Goal: Find contact information: Find contact information

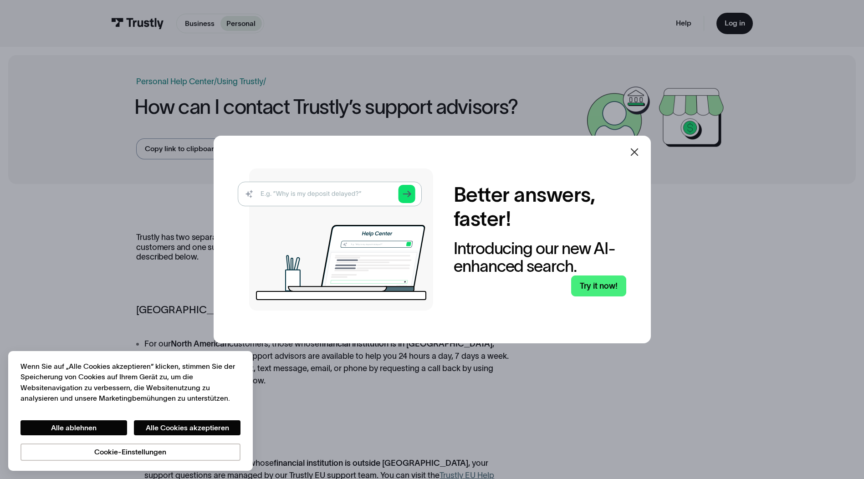
click at [636, 153] on icon at bounding box center [634, 152] width 11 height 11
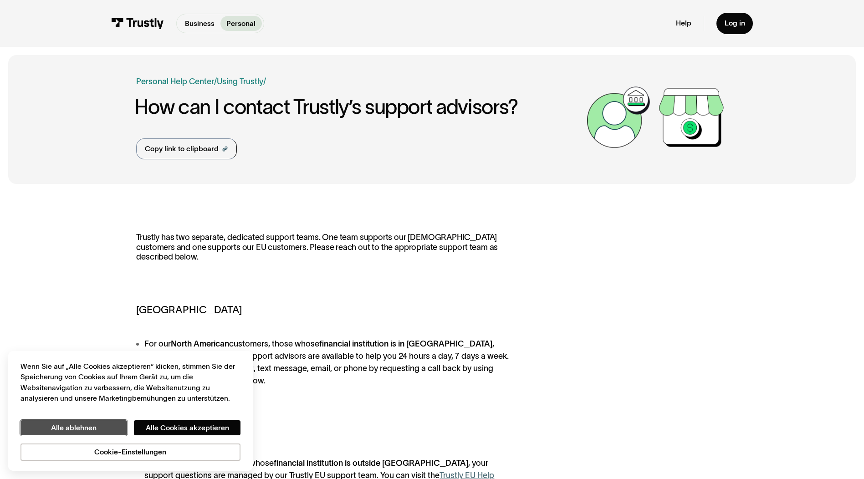
click at [89, 429] on button "Alle ablehnen" at bounding box center [73, 427] width 107 height 15
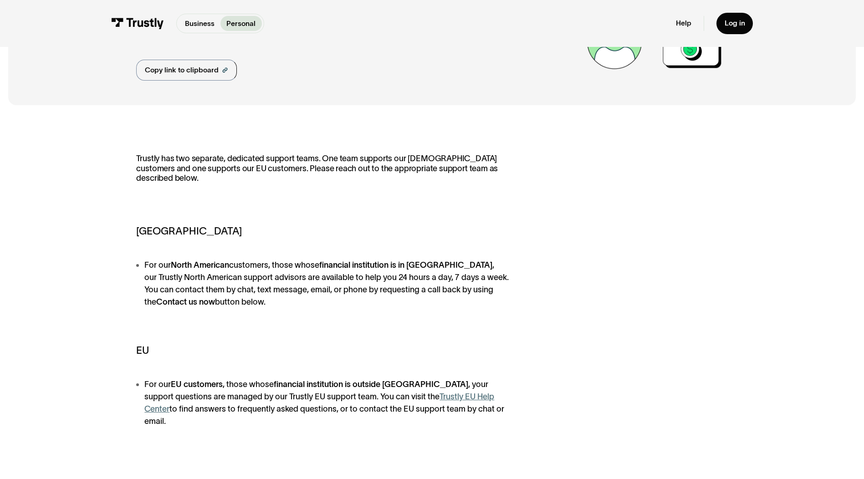
scroll to position [228, 0]
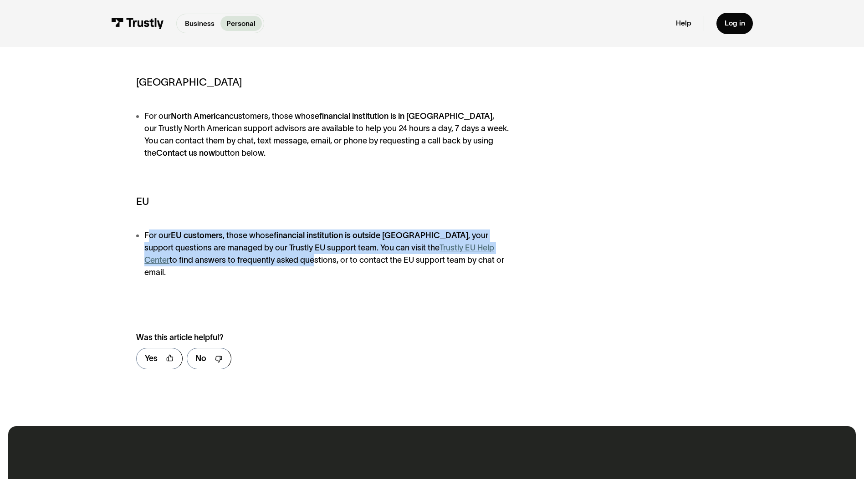
drag, startPoint x: 147, startPoint y: 234, endPoint x: 256, endPoint y: 269, distance: 114.8
click at [256, 269] on div "Trustly has two separate, dedicated support teams. One team supports our [DEMOG…" at bounding box center [431, 191] width 591 height 372
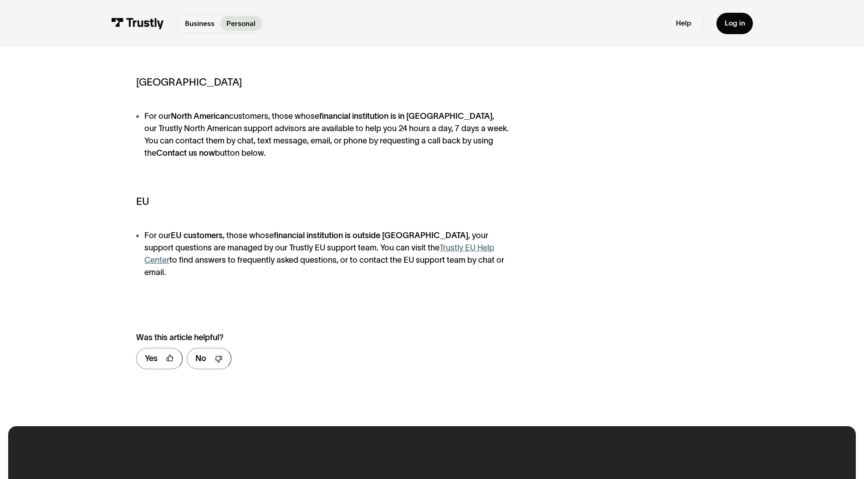
drag, startPoint x: 256, startPoint y: 269, endPoint x: 331, endPoint y: 278, distance: 74.8
click at [331, 278] on div "Trustly has two separate, dedicated support teams. One team supports our [DEMOG…" at bounding box center [431, 191] width 591 height 372
drag, startPoint x: 321, startPoint y: 261, endPoint x: 462, endPoint y: 262, distance: 140.7
click at [462, 262] on li "For our EU customers , those whose financial institution is outside [GEOGRAPHIC…" at bounding box center [326, 253] width 381 height 49
drag, startPoint x: 462, startPoint y: 262, endPoint x: 406, endPoint y: 263, distance: 56.0
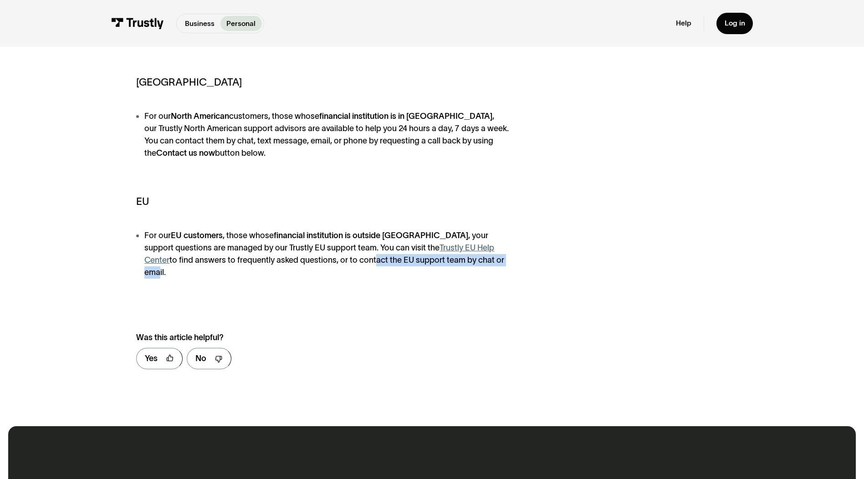
click at [406, 263] on li "For our EU customers , those whose financial institution is outside [GEOGRAPHIC…" at bounding box center [326, 253] width 381 height 49
click at [455, 247] on link "Trustly EU Help Center" at bounding box center [319, 253] width 350 height 21
